Goal: Information Seeking & Learning: Learn about a topic

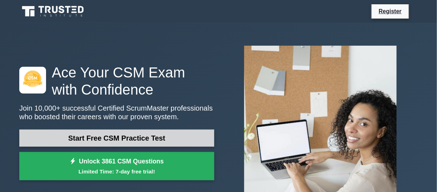
click at [134, 138] on link "Start Free CSM Practice Test" at bounding box center [116, 138] width 195 height 17
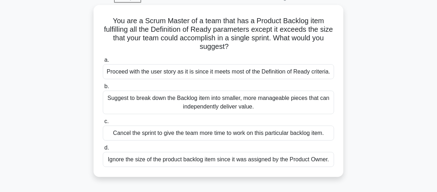
scroll to position [38, 0]
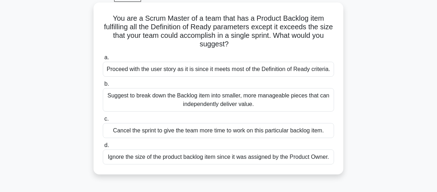
click at [153, 100] on div "Suggest to break down the Backlog item into smaller, more manageable pieces tha…" at bounding box center [218, 100] width 231 height 24
click at [103, 86] on input "b. Suggest to break down the Backlog item into smaller, more manageable pieces …" at bounding box center [103, 84] width 0 height 5
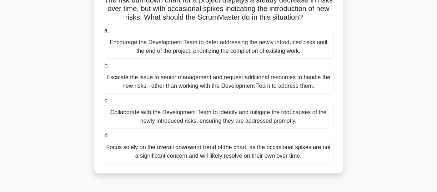
scroll to position [58, 0]
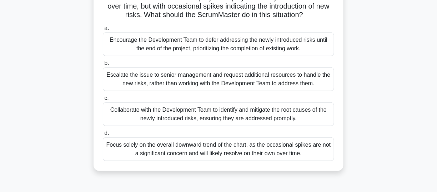
click at [164, 120] on div "Collaborate with the Development Team to identify and mitigate the root causes …" at bounding box center [218, 115] width 231 height 24
click at [103, 101] on input "c. Collaborate with the Development Team to identify and mitigate the root caus…" at bounding box center [103, 98] width 0 height 5
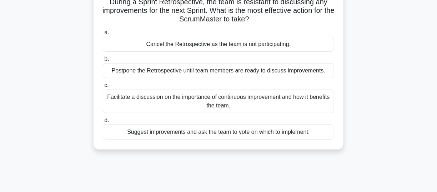
scroll to position [56, 0]
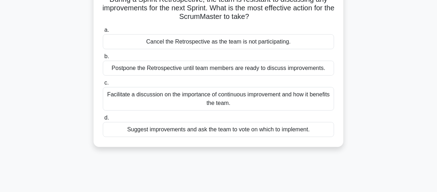
click at [171, 104] on div "Facilitate a discussion on the importance of continuous improvement and how it …" at bounding box center [218, 99] width 231 height 24
click at [103, 85] on input "c. Facilitate a discussion on the importance of continuous improvement and how …" at bounding box center [103, 83] width 0 height 5
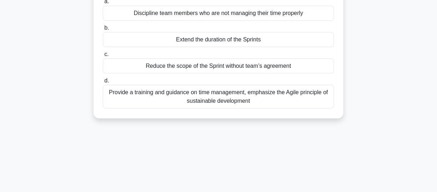
scroll to position [88, 0]
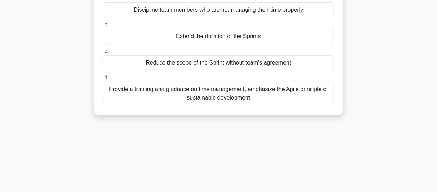
click at [175, 93] on div "Provide a training and guidance on time management, emphasize the Agile princip…" at bounding box center [218, 94] width 231 height 24
click at [103, 80] on input "d. Provide a training and guidance on time management, emphasize the Agile prin…" at bounding box center [103, 77] width 0 height 5
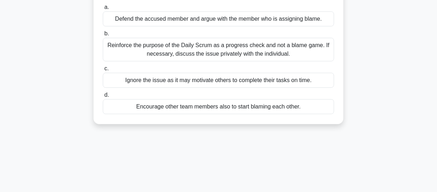
scroll to position [81, 0]
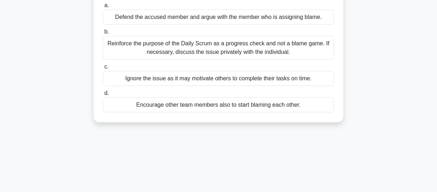
click at [182, 46] on div "Reinforce the purpose of the Daily Scrum as a progress check and not a blame ga…" at bounding box center [218, 48] width 231 height 24
click at [103, 34] on input "b. Reinforce the purpose of the Daily Scrum as a progress check and not a blame…" at bounding box center [103, 32] width 0 height 5
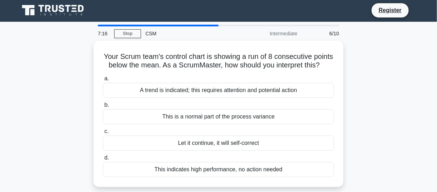
scroll to position [0, 0]
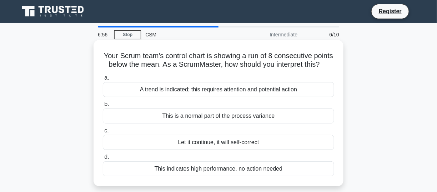
click at [178, 97] on div "A trend is indicated; this requires attention and potential action" at bounding box center [218, 89] width 231 height 15
click at [103, 80] on input "a. A trend is indicated; this requires attention and potential action" at bounding box center [103, 78] width 0 height 5
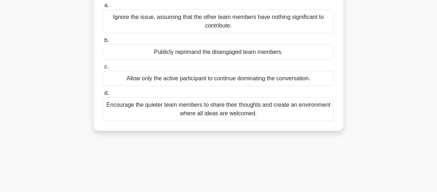
scroll to position [84, 0]
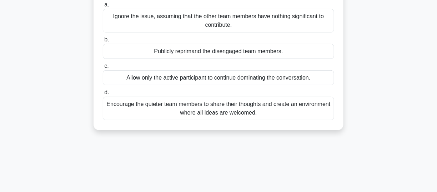
click at [178, 100] on div "Encourage the quieter team members to share their thoughts and create an enviro…" at bounding box center [218, 109] width 231 height 24
click at [103, 95] on input "d. Encourage the quieter team members to share their thoughts and create an env…" at bounding box center [103, 92] width 0 height 5
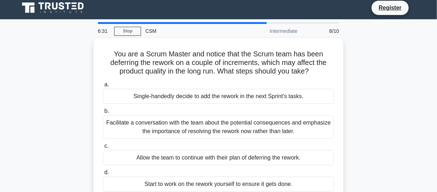
scroll to position [0, 0]
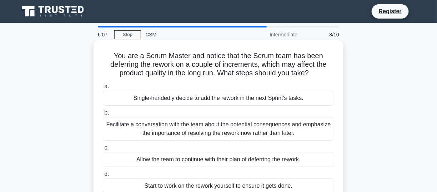
click at [180, 128] on div "Facilitate a conversation with the team about the potential consequences and em…" at bounding box center [218, 129] width 231 height 24
click at [103, 115] on input "b. Facilitate a conversation with the team about the potential consequences and…" at bounding box center [103, 113] width 0 height 5
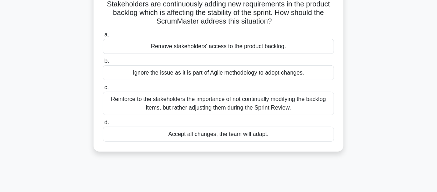
scroll to position [55, 0]
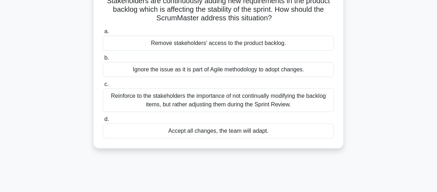
click at [187, 109] on div "Reinforce to the stakeholders the importance of not continually modifying the b…" at bounding box center [218, 101] width 231 height 24
click at [103, 87] on input "c. Reinforce to the stakeholders the importance of not continually modifying th…" at bounding box center [103, 84] width 0 height 5
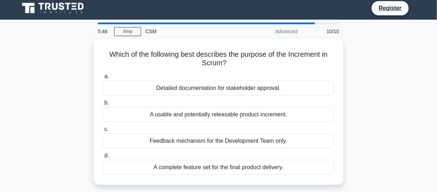
scroll to position [0, 0]
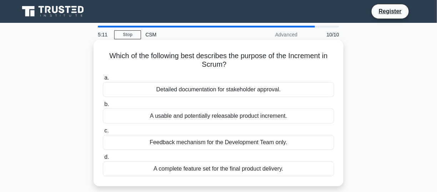
click at [188, 117] on div "A usable and potentially releasable product increment." at bounding box center [218, 116] width 231 height 15
click at [103, 107] on input "b. A usable and potentially releasable product increment." at bounding box center [103, 104] width 0 height 5
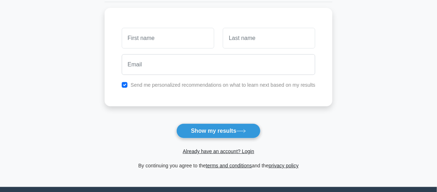
scroll to position [93, 0]
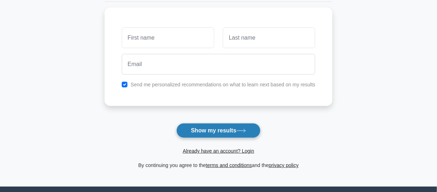
click at [197, 133] on button "Show my results" at bounding box center [218, 130] width 84 height 15
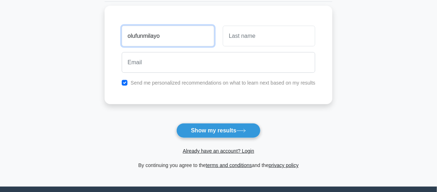
type input "olufunmilayo"
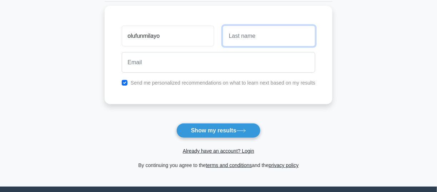
click at [245, 40] on input "text" at bounding box center [269, 36] width 93 height 21
type input "brown"
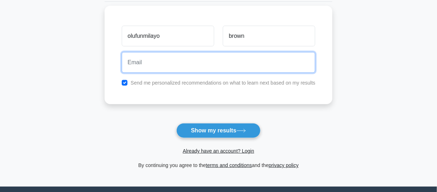
click at [228, 67] on input "email" at bounding box center [219, 62] width 194 height 21
type input "jbinversionltd@gmail.com"
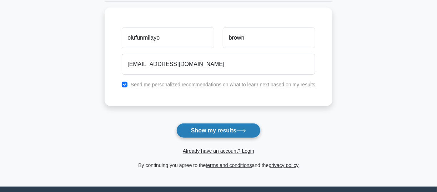
click at [204, 129] on button "Show my results" at bounding box center [218, 130] width 84 height 15
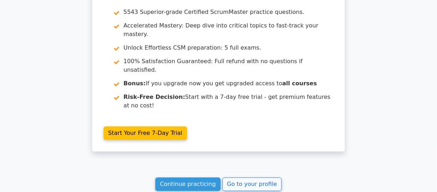
scroll to position [1311, 0]
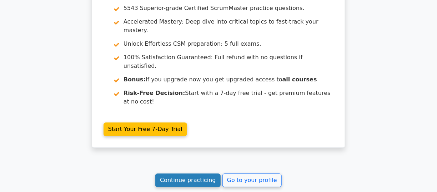
click at [199, 174] on link "Continue practicing" at bounding box center [187, 181] width 65 height 14
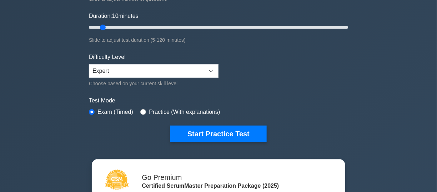
scroll to position [127, 0]
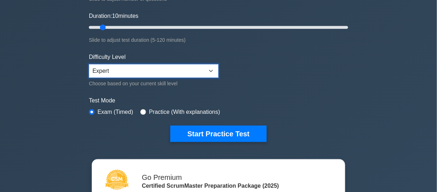
click at [210, 68] on select "Beginner Intermediate Expert" at bounding box center [154, 71] width 130 height 14
select select "beginner"
click at [89, 64] on select "Beginner Intermediate Expert" at bounding box center [154, 71] width 130 height 14
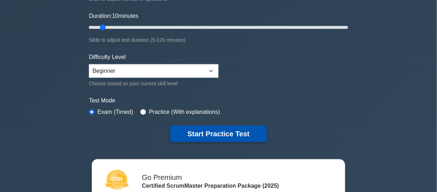
click at [235, 133] on button "Start Practice Test" at bounding box center [218, 134] width 96 height 16
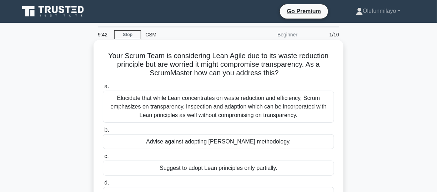
click at [231, 105] on div "Elucidate that while Lean concentrates on waste reduction and efficiency, Scrum…" at bounding box center [218, 107] width 231 height 32
click at [103, 89] on input "a. Elucidate that while Lean concentrates on waste reduction and efficiency, Sc…" at bounding box center [103, 86] width 0 height 5
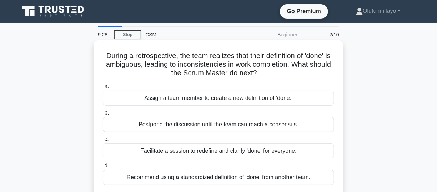
click at [209, 151] on div "Facilitate a session to redefine and clarify 'done' for everyone." at bounding box center [218, 151] width 231 height 15
click at [103, 142] on input "c. Facilitate a session to redefine and clarify 'done' for everyone." at bounding box center [103, 139] width 0 height 5
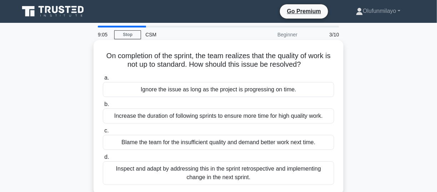
click at [209, 173] on div "Inspect and adapt by addressing this in the sprint retrospective and implementi…" at bounding box center [218, 173] width 231 height 24
click at [103, 160] on input "d. Inspect and adapt by addressing this in the sprint retrospective and impleme…" at bounding box center [103, 157] width 0 height 5
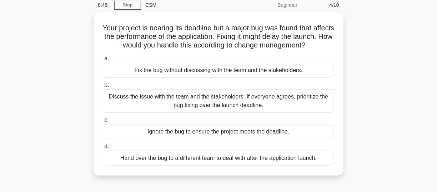
scroll to position [31, 0]
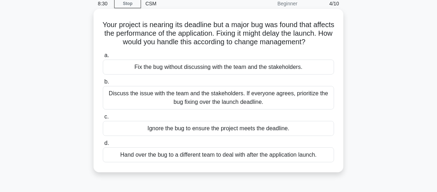
click at [212, 108] on div "Discuss the issue with the team and the stakeholders. If everyone agrees, prior…" at bounding box center [218, 98] width 231 height 24
click at [103, 84] on input "b. Discuss the issue with the team and the stakeholders. If everyone agrees, pr…" at bounding box center [103, 82] width 0 height 5
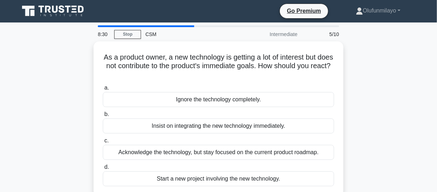
scroll to position [0, 0]
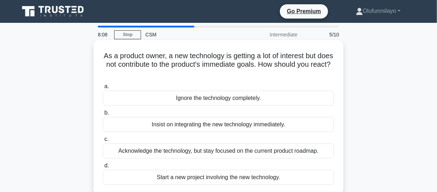
click at [206, 150] on div "Acknowledge the technology, but stay focused on the current product roadmap." at bounding box center [218, 151] width 231 height 15
click at [103, 142] on input "c. Acknowledge the technology, but stay focused on the current product roadmap." at bounding box center [103, 139] width 0 height 5
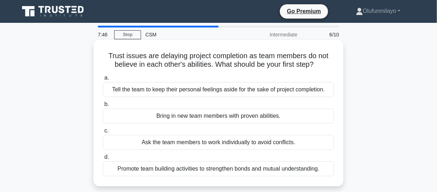
click at [194, 170] on div "Promote team building activities to strengthen bonds and mutual understanding." at bounding box center [218, 168] width 231 height 15
click at [103, 160] on input "d. Promote team building activities to strengthen bonds and mutual understandin…" at bounding box center [103, 157] width 0 height 5
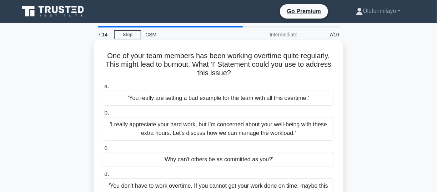
click at [194, 127] on div "'I really appreciate your hard work, but I'm concerned about your well-being wi…" at bounding box center [218, 129] width 231 height 24
click at [103, 115] on input "b. 'I really appreciate your hard work, but I'm concerned about your well-being…" at bounding box center [103, 113] width 0 height 5
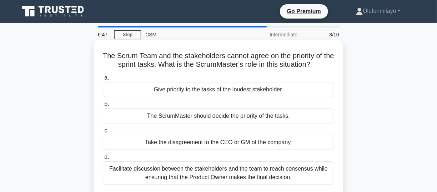
click at [194, 178] on div "Facilitate discussion between the stakeholders and the team to reach consensus …" at bounding box center [218, 173] width 231 height 24
click at [103, 160] on input "d. Facilitate discussion between the stakeholders and the team to reach consens…" at bounding box center [103, 157] width 0 height 5
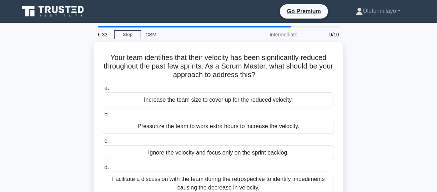
click at [194, 178] on div "Facilitate a discussion with the team during the retrospective to identify impe…" at bounding box center [218, 184] width 231 height 24
click at [103, 170] on input "d. Facilitate a discussion with the team during the retrospective to identify i…" at bounding box center [103, 167] width 0 height 5
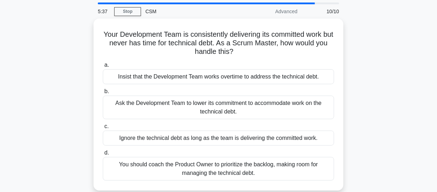
scroll to position [23, 0]
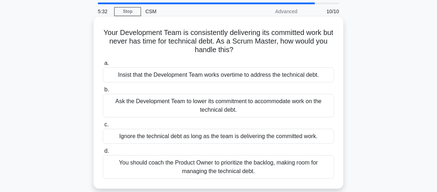
click at [193, 170] on div "You should coach the Product Owner to prioritize the backlog, making room for m…" at bounding box center [218, 167] width 231 height 24
click at [103, 154] on input "d. You should coach the Product Owner to prioritize the backlog, making room fo…" at bounding box center [103, 151] width 0 height 5
